Goal: Task Accomplishment & Management: Manage account settings

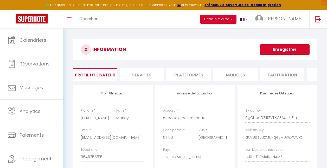
select select "28"
select select "fr"
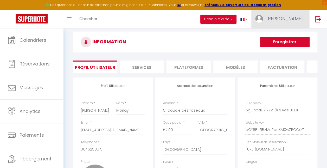
click at [292, 18] on span "[PERSON_NAME]" at bounding box center [285, 18] width 36 height 7
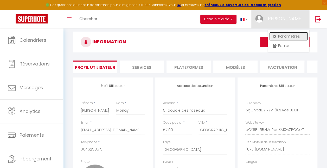
click at [283, 39] on link "Paramètres" at bounding box center [288, 36] width 39 height 9
click at [277, 34] on link "Paramètres" at bounding box center [288, 36] width 39 height 9
click at [276, 34] on link "Paramètres" at bounding box center [288, 36] width 39 height 9
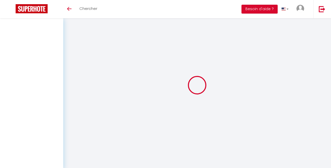
select select
type input "[PERSON_NAME]"
type input "Morlay"
type input "[EMAIL_ADDRESS][DOMAIN_NAME]"
type input "0646258515"
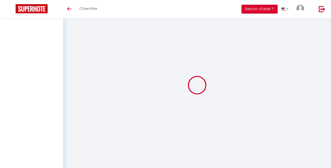
type input "51 boucle des roseaux"
type input "57100"
type input "[GEOGRAPHIC_DATA]"
type input "5gChpaDZiRZVT8CEAoslUE1uI"
type input "dCY8Bs5BzMuPqe3M0wZPCCxzT"
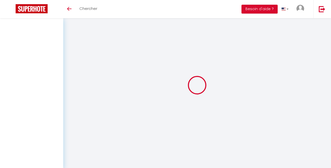
type input "[URL][DOMAIN_NAME]"
select select "1"
select select "28"
select select "fr"
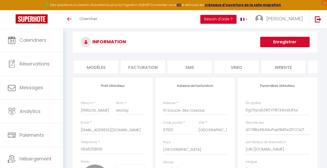
scroll to position [0, 177]
click at [243, 69] on li "website" at bounding box center [246, 66] width 44 height 13
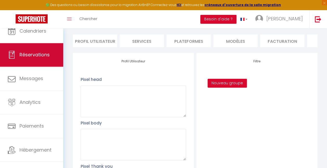
scroll to position [15, 0]
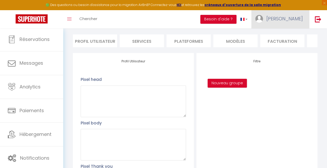
click at [263, 17] on img at bounding box center [259, 19] width 8 height 8
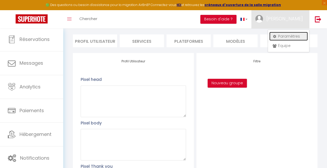
click at [284, 35] on link "Paramètres" at bounding box center [288, 36] width 39 height 9
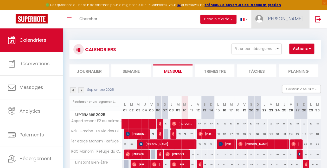
click at [292, 21] on span "[PERSON_NAME]" at bounding box center [285, 18] width 36 height 7
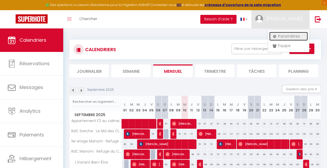
click at [285, 37] on link "Paramètres" at bounding box center [288, 36] width 39 height 9
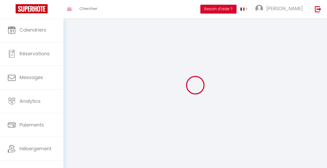
type input "[PERSON_NAME]"
type input "Morlay"
type input "0646258515"
type input "51 boucle des roseaux"
type input "57100"
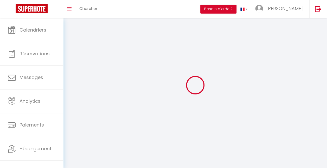
type input "[GEOGRAPHIC_DATA]"
type input "5gChpaDZiRZVT8CEAoslUE1uI"
type input "dCY8Bs5BzMuPqe3M0wZPCCxzT"
type input "5gChpaDZiRZVT8CEAoslUE1uI"
type input "dCY8Bs5BzMuPqe3M0wZPCCxzT"
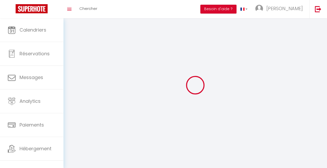
type input "[URL][DOMAIN_NAME]"
select select "1"
select select "28"
select select "fr"
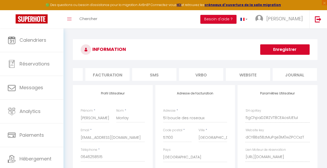
scroll to position [0, 177]
click at [241, 74] on li "website" at bounding box center [246, 74] width 44 height 13
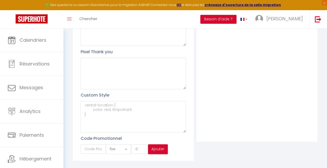
scroll to position [156, 0]
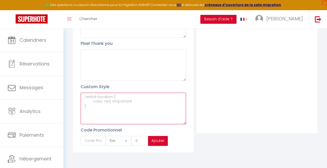
click at [129, 101] on textarea at bounding box center [133, 107] width 105 height 31
paste textarea "#external-booking"
click at [101, 101] on textarea "#external-booking { }" at bounding box center [133, 107] width 105 height 31
click at [97, 105] on textarea "#external-booking { }" at bounding box center [133, 107] width 105 height 31
paste textarea "F0F0F0"
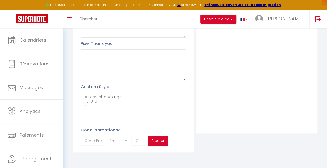
click at [85, 104] on textarea "#external-booking { F0F0F0 }" at bounding box center [133, 107] width 105 height 31
click at [151, 97] on textarea "#external-booking { background-color: #F0F0F0 }" at bounding box center [133, 107] width 105 height 31
click at [144, 106] on textarea "#external-booking { background-color: #F0F0F0 }" at bounding box center [133, 107] width 105 height 31
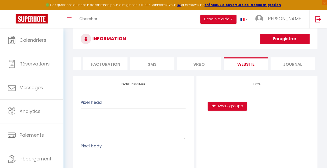
scroll to position [0, 0]
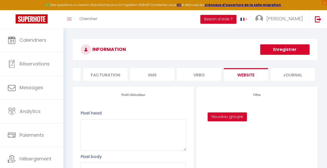
type textarea "#external-booking { background-color: #F0F0F0 ; }"
click at [275, 52] on button "Enregistrer" at bounding box center [284, 49] width 49 height 10
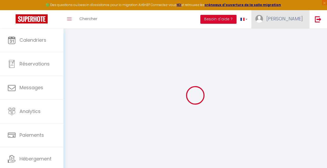
click at [295, 15] on link "[PERSON_NAME]" at bounding box center [280, 19] width 58 height 18
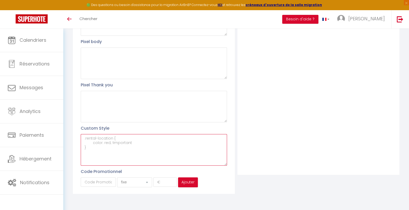
click at [131, 145] on textarea at bounding box center [154, 149] width 146 height 31
paste textarea "#external-booking"
paste textarea "F0F0F0"
click at [136, 158] on textarea "#external-booking { background-color: #F0F0F0 ; }" at bounding box center [154, 149] width 146 height 31
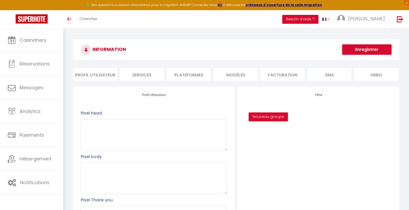
type textarea "#external-booking { background-color: #F0F0F0 ; }"
click at [370, 50] on button "Enregistrer" at bounding box center [366, 49] width 49 height 10
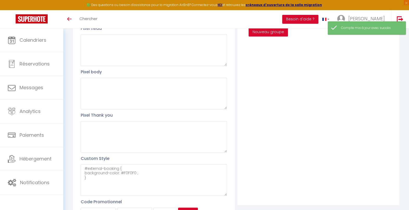
scroll to position [98, 0]
